Goal: Task Accomplishment & Management: Manage account settings

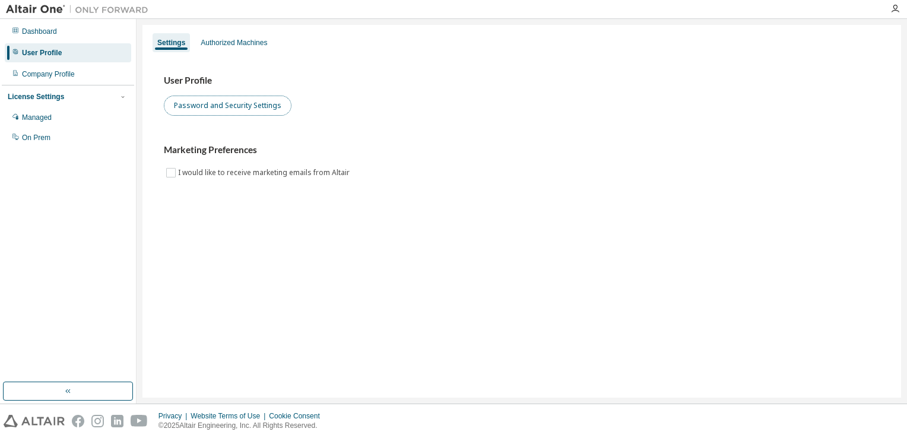
click at [213, 110] on button "Password and Security Settings" at bounding box center [228, 106] width 128 height 20
